Goal: Check status: Check status

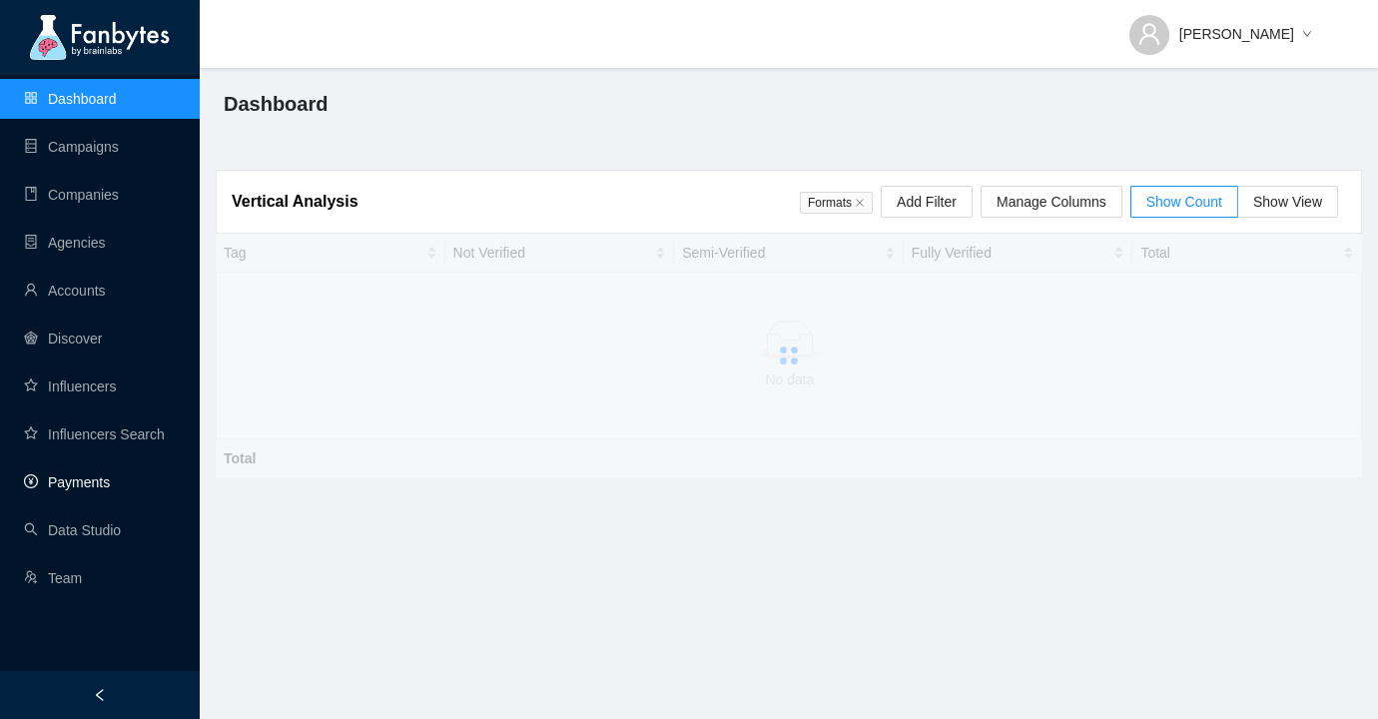
click at [99, 485] on link "Payments" at bounding box center [67, 482] width 86 height 16
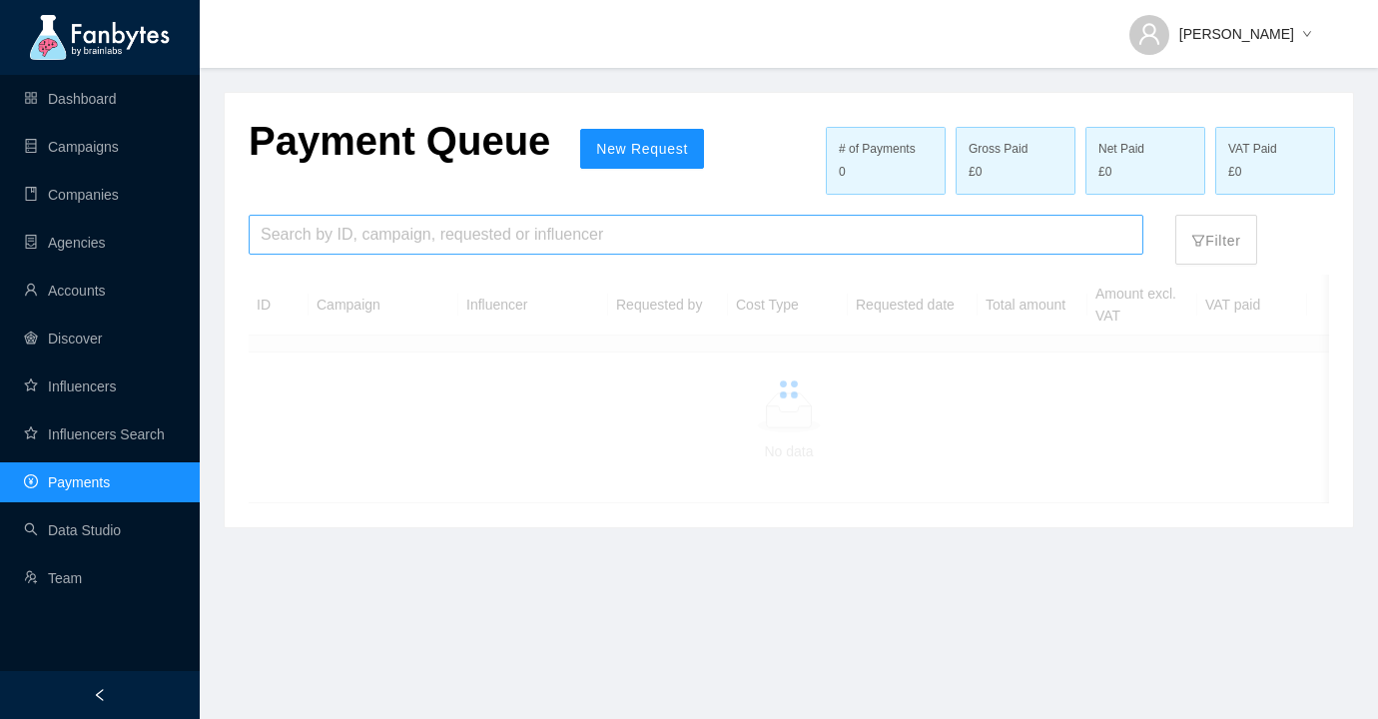
click at [461, 250] on input "search" at bounding box center [696, 235] width 871 height 38
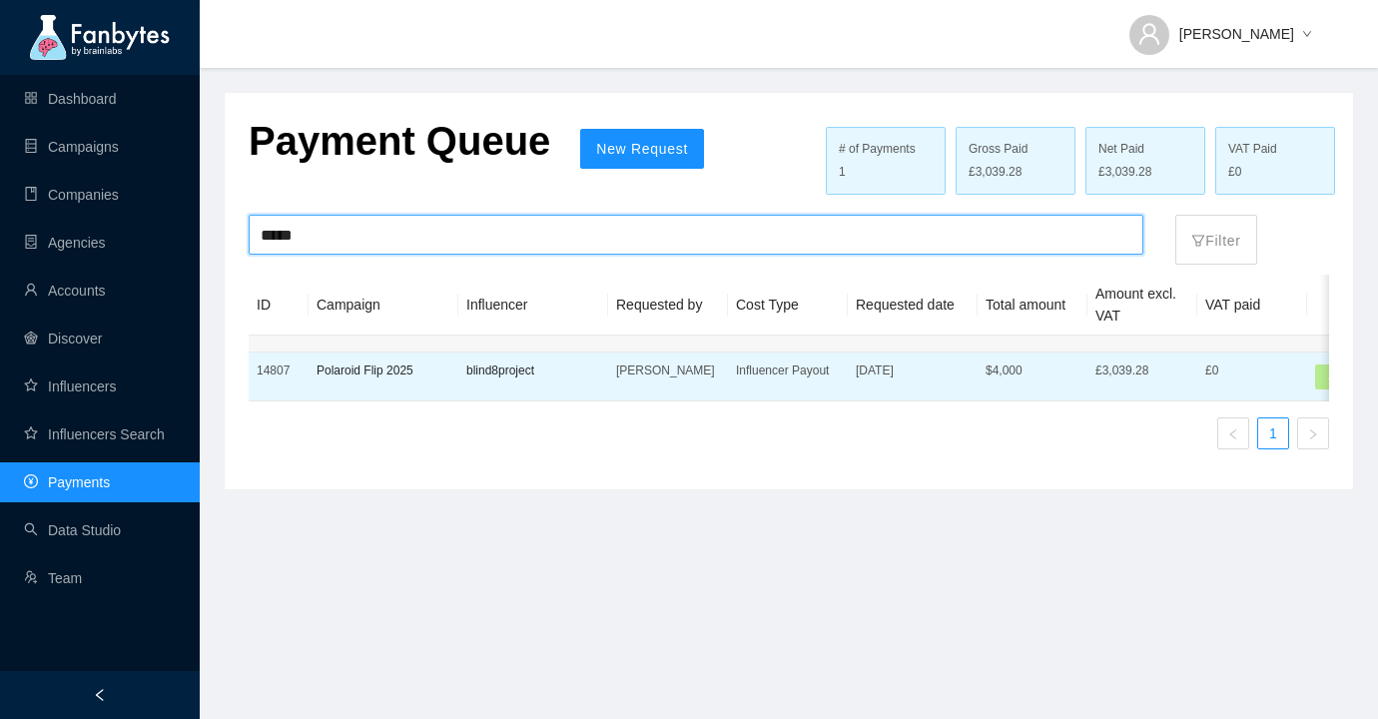
type input "*****"
click at [428, 365] on p "Polaroid Flip 2025" at bounding box center [384, 371] width 134 height 20
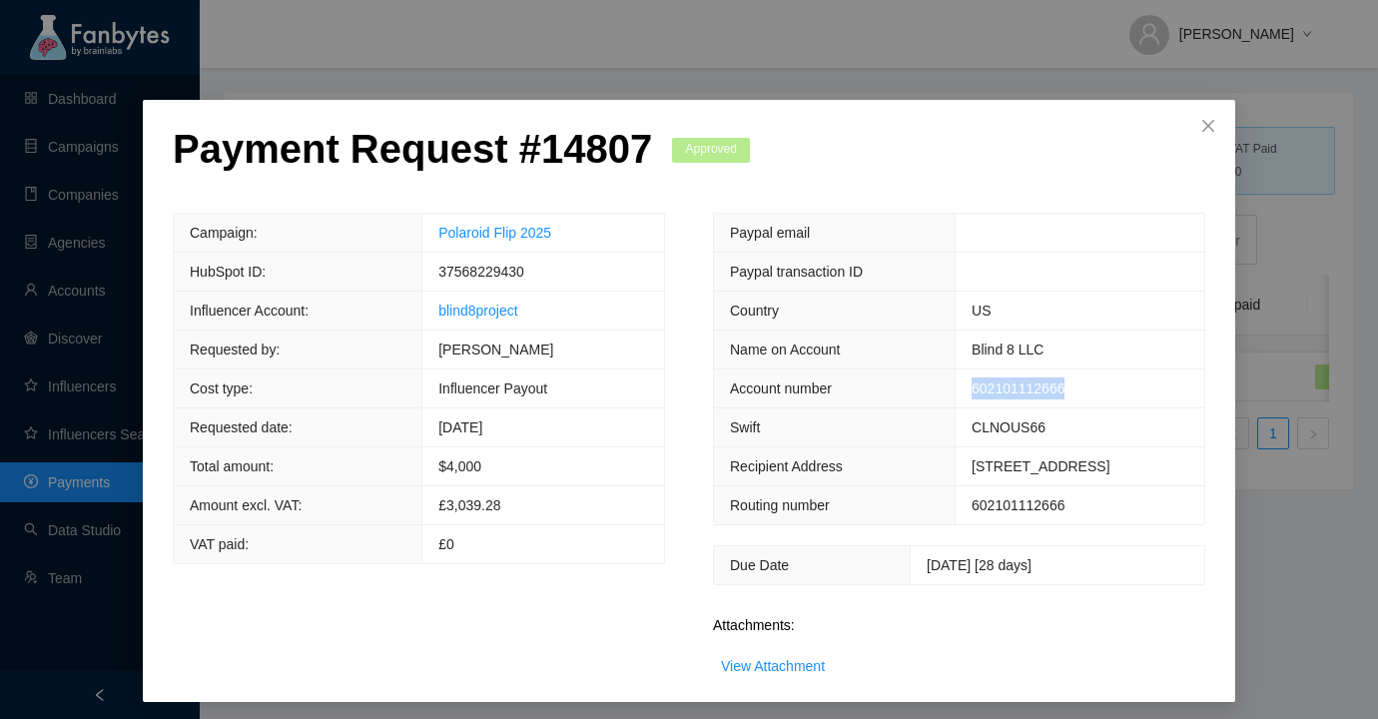
drag, startPoint x: 1018, startPoint y: 387, endPoint x: 900, endPoint y: 390, distance: 117.9
click at [956, 390] on td "602101112666" at bounding box center [1080, 389] width 249 height 39
copy span "602101112666"
